Goal: Task Accomplishment & Management: Manage account settings

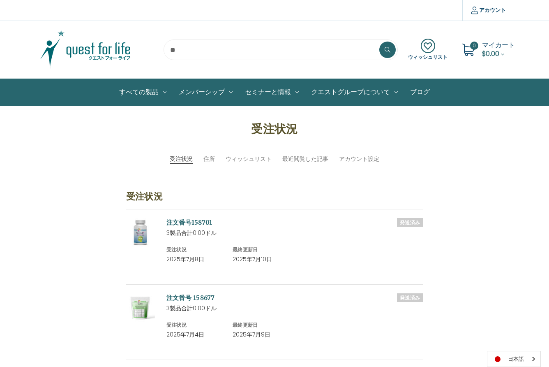
click at [96, 51] on img at bounding box center [85, 49] width 103 height 41
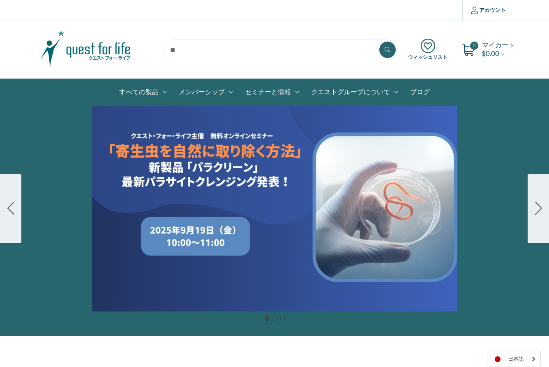
click at [541, 208] on icon "Go to slide 2" at bounding box center [538, 207] width 7 height 13
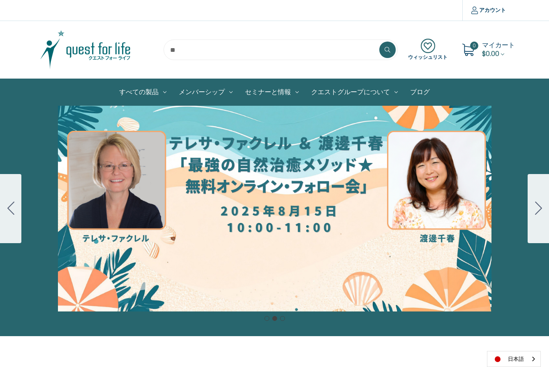
click at [541, 208] on icon "Go to slide 3" at bounding box center [538, 207] width 7 height 13
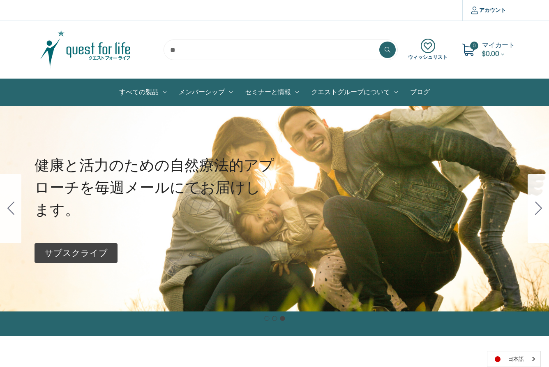
click at [540, 208] on icon "Go to slide 1" at bounding box center [538, 207] width 7 height 13
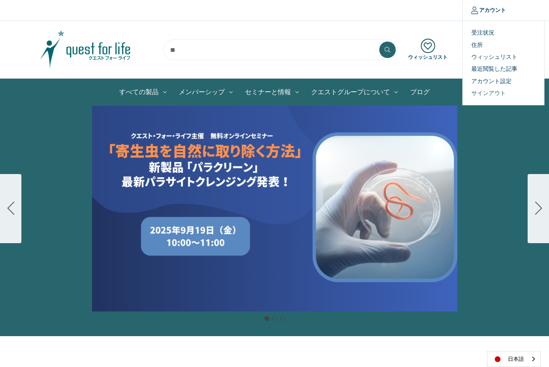
click at [493, 93] on link "サインアウト" at bounding box center [503, 93] width 81 height 12
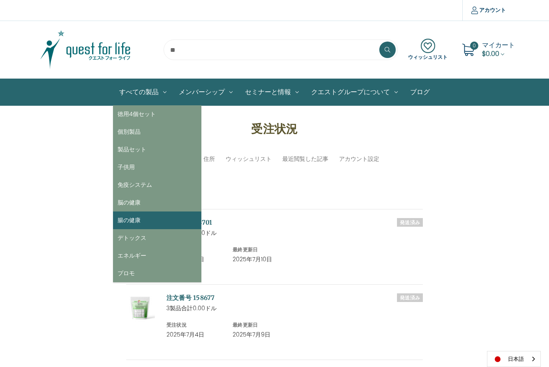
click at [132, 222] on link "腸の健康" at bounding box center [157, 220] width 88 height 18
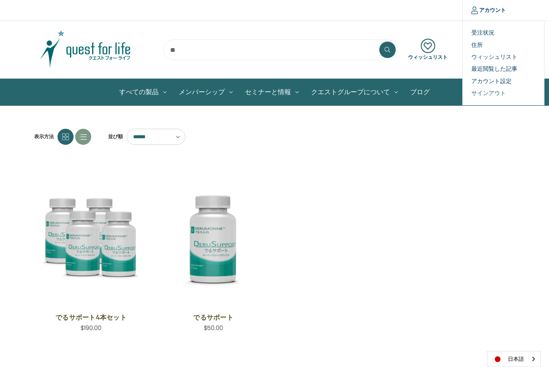
click at [486, 90] on link "サインアウト" at bounding box center [503, 93] width 81 height 12
